Goal: Transaction & Acquisition: Register for event/course

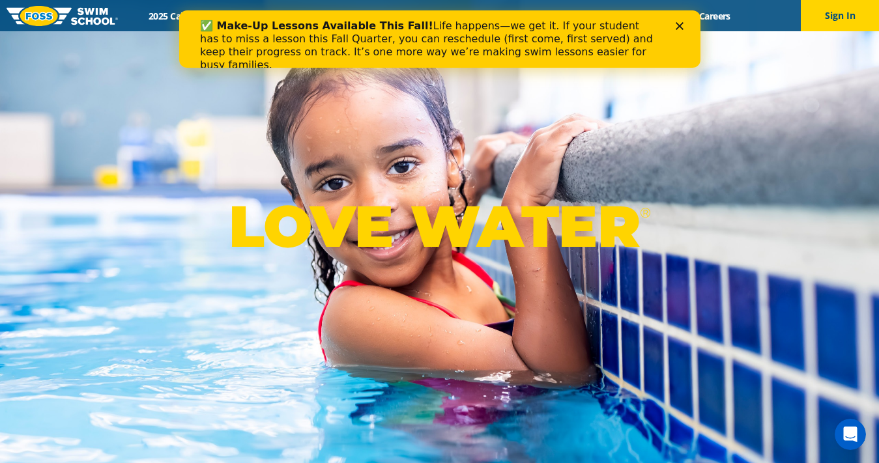
click at [685, 22] on div "✅ Make-Up Lessons Available This Fall! Life happens—we get it. If your student …" at bounding box center [439, 46] width 521 height 60
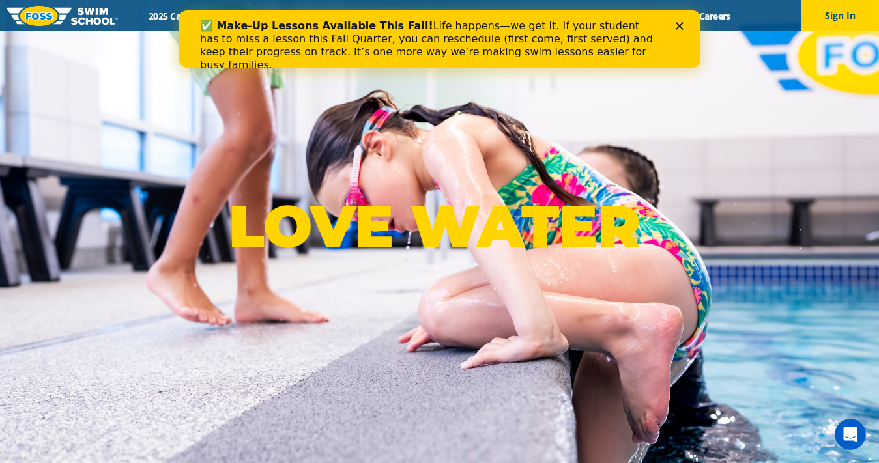
click at [680, 22] on icon "Close" at bounding box center [679, 26] width 8 height 8
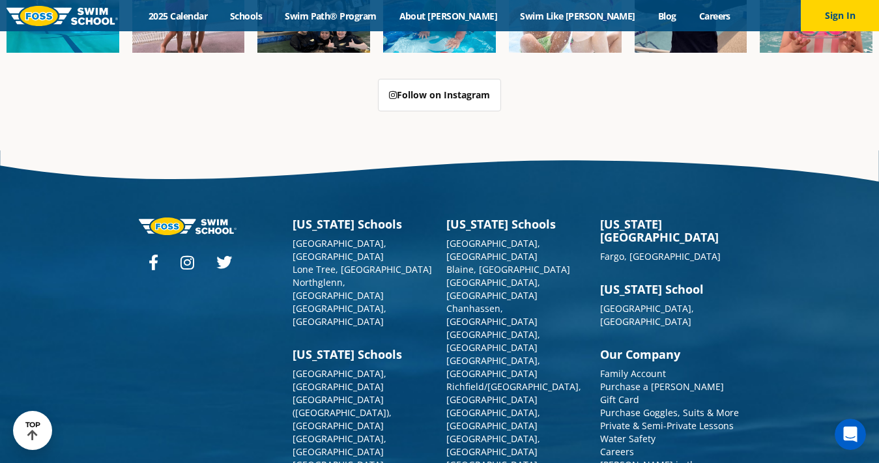
scroll to position [3294, 0]
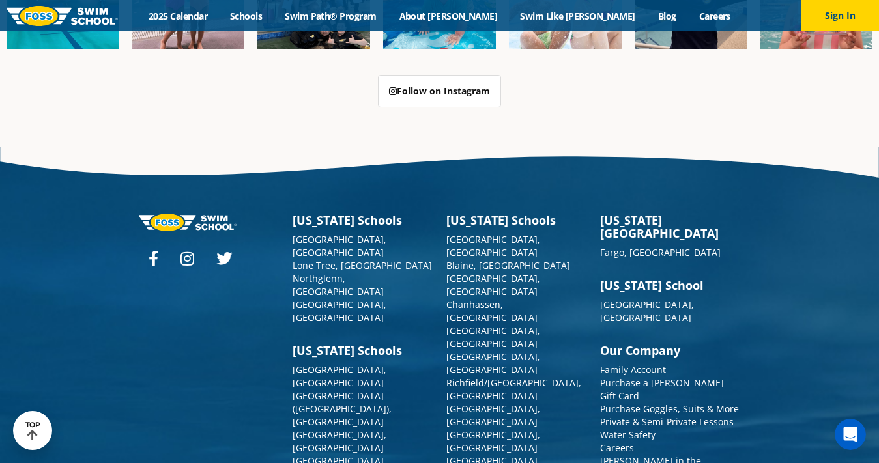
click at [471, 259] on link "Blaine, [GEOGRAPHIC_DATA]" at bounding box center [508, 265] width 124 height 12
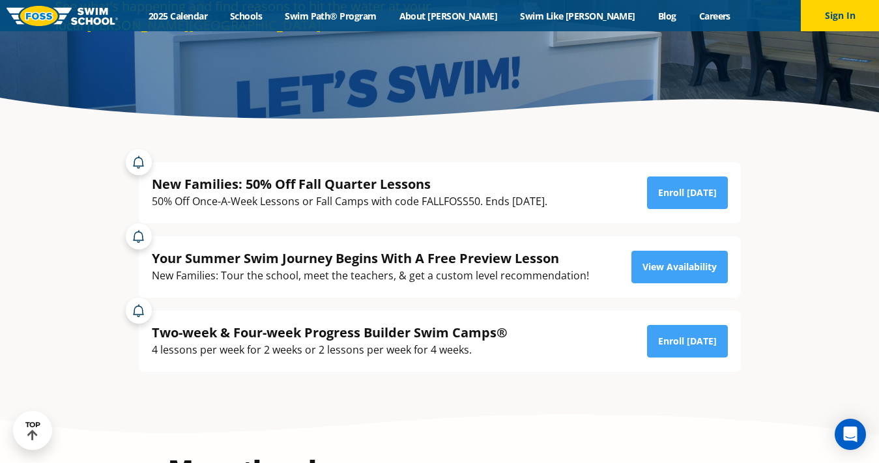
scroll to position [261, 0]
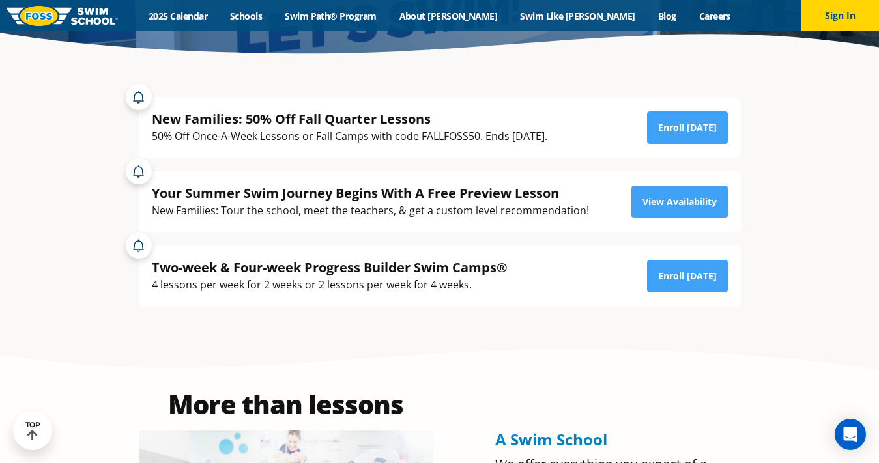
click at [450, 137] on div "50% Off Once-A-Week Lessons or Fall Camps with code FALLFOSS50. Ends [DATE]." at bounding box center [350, 137] width 396 height 18
copy div "FALLFOSS50"
click at [702, 123] on link "Enroll [DATE]" at bounding box center [687, 127] width 81 height 33
